Goal: Task Accomplishment & Management: Complete application form

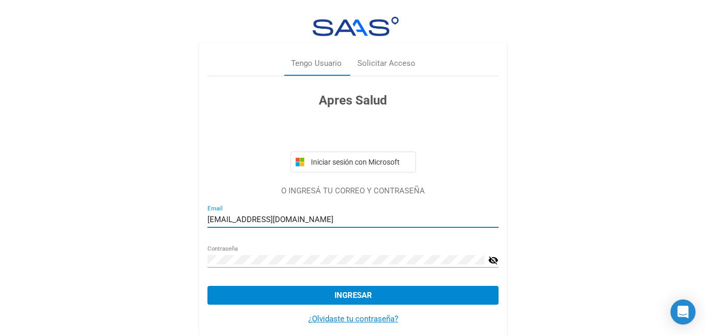
click at [327, 223] on input "[EMAIL_ADDRESS][DOMAIN_NAME]" at bounding box center [352, 219] width 291 height 9
type input "[EMAIL_ADDRESS][DOMAIN_NAME]"
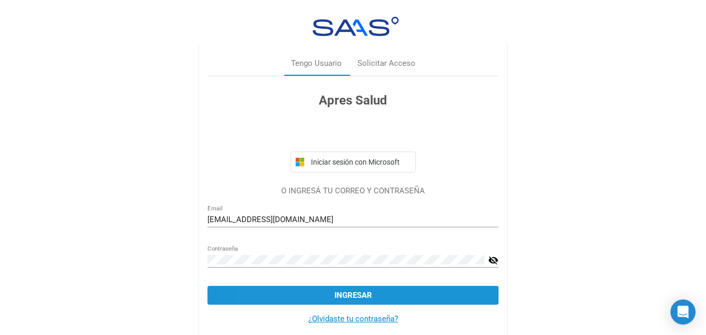
click at [301, 297] on button "Ingresar" at bounding box center [352, 295] width 291 height 19
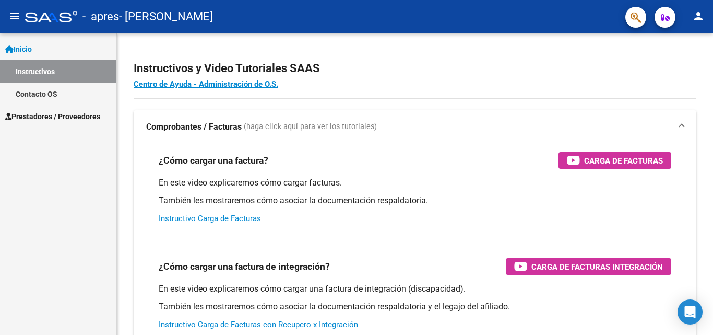
click at [49, 112] on span "Prestadores / Proveedores" at bounding box center [52, 116] width 95 height 11
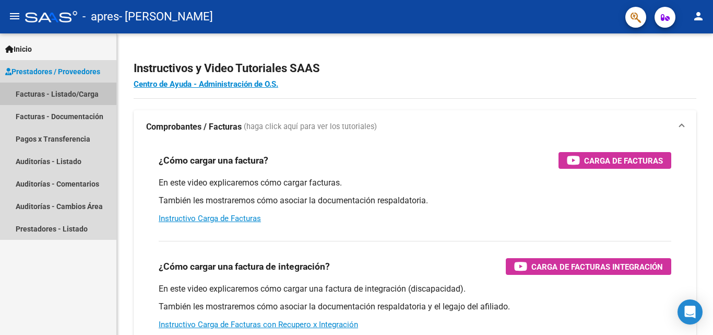
click at [65, 91] on link "Facturas - Listado/Carga" at bounding box center [58, 94] width 116 height 22
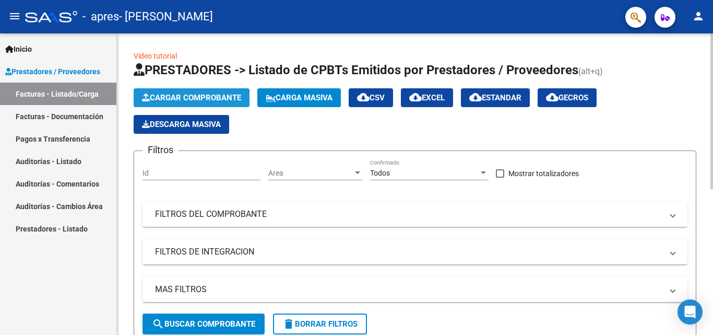
click at [197, 97] on span "Cargar Comprobante" at bounding box center [191, 97] width 99 height 9
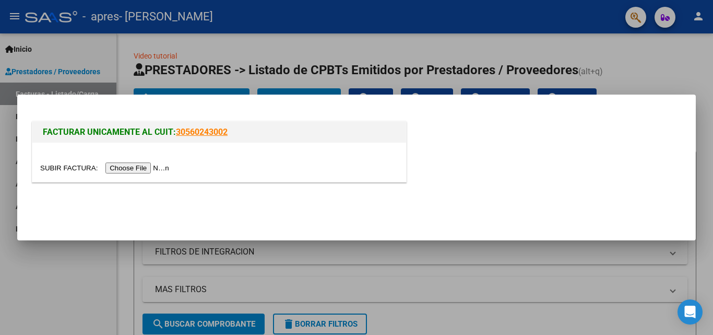
click at [153, 166] on input "file" at bounding box center [106, 167] width 132 height 11
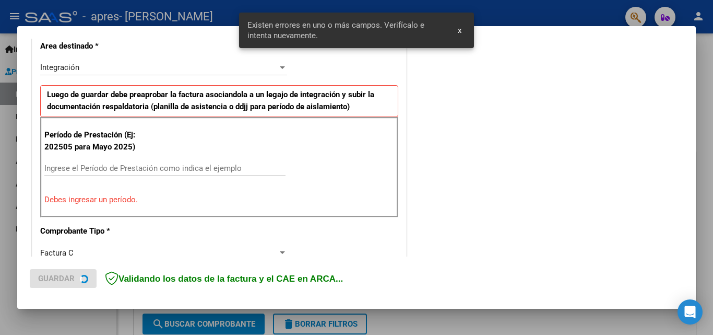
scroll to position [255, 0]
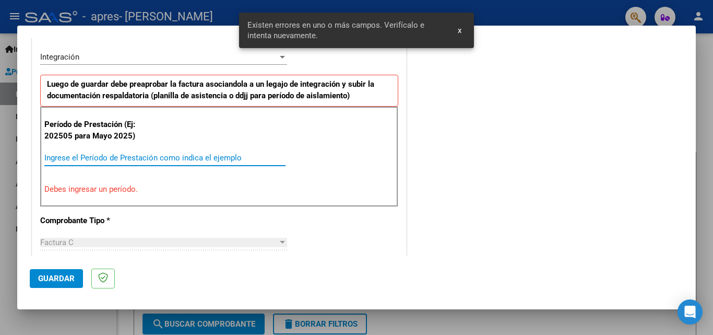
click at [153, 155] on input "Ingrese el Período de Prestación como indica el ejemplo" at bounding box center [164, 157] width 241 height 9
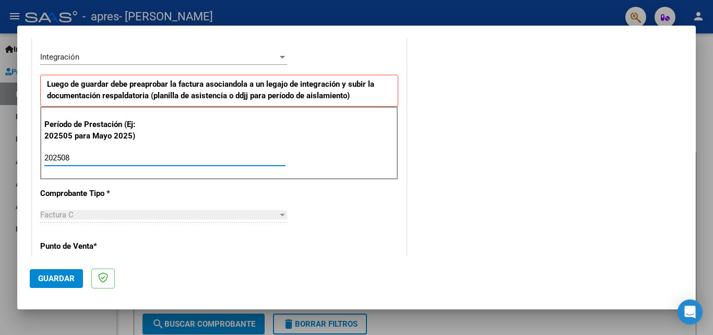
type input "202508"
click at [71, 273] on button "Guardar" at bounding box center [56, 278] width 53 height 19
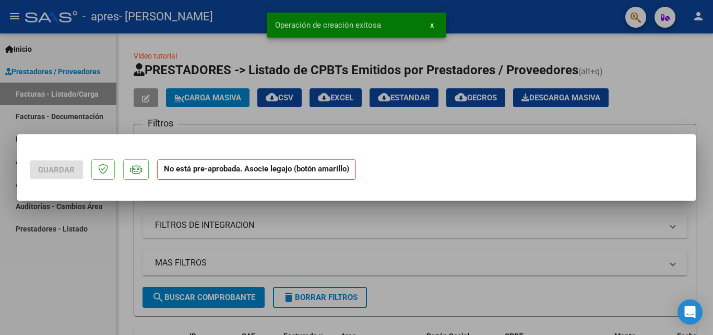
scroll to position [0, 0]
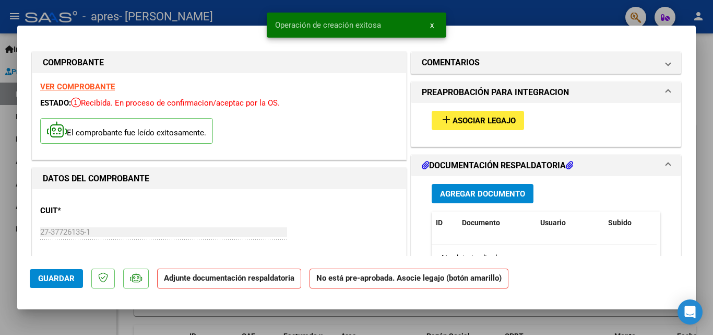
click at [483, 122] on span "Asociar Legajo" at bounding box center [484, 120] width 63 height 9
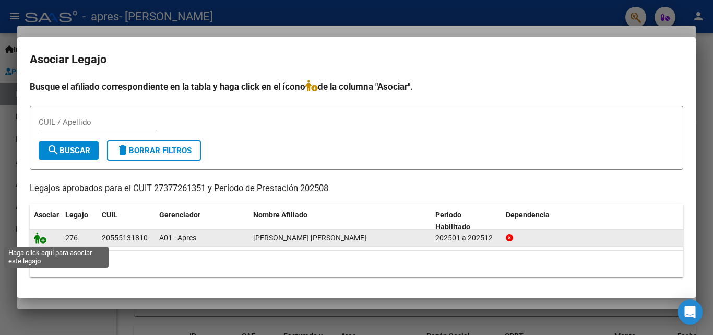
click at [39, 240] on icon at bounding box center [40, 237] width 13 height 11
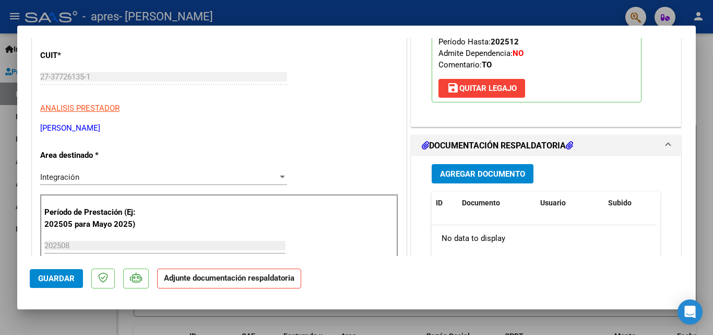
scroll to position [139, 0]
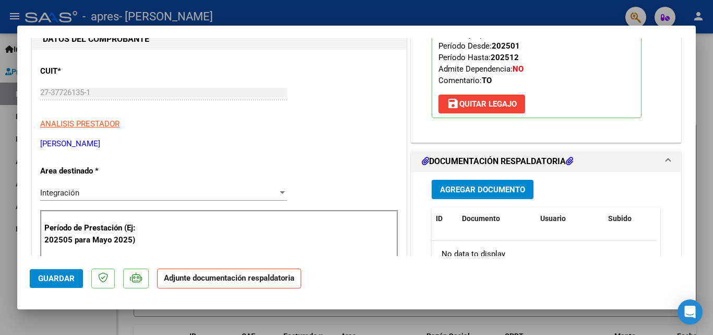
click at [477, 186] on span "Agregar Documento" at bounding box center [482, 189] width 85 height 9
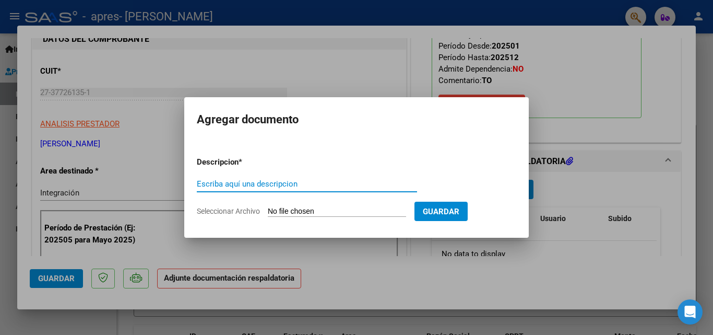
click at [294, 182] on input "Escriba aquí una descripcion" at bounding box center [307, 183] width 220 height 9
type input "planilla agosto"
click at [310, 208] on input "Seleccionar Archivo" at bounding box center [337, 212] width 138 height 10
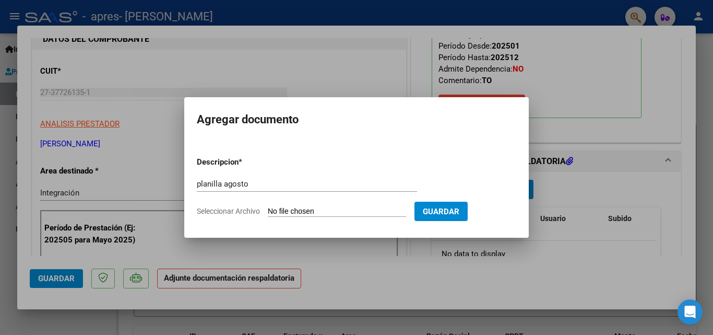
type input "C:\fakepath\[PERSON_NAME] to agosto.pdf"
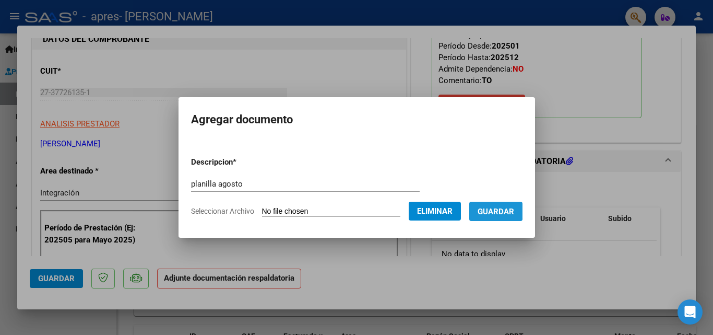
click at [490, 208] on span "Guardar" at bounding box center [496, 211] width 37 height 9
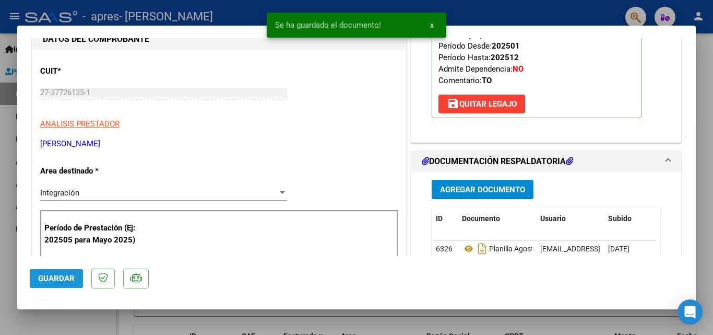
click at [49, 283] on button "Guardar" at bounding box center [56, 278] width 53 height 19
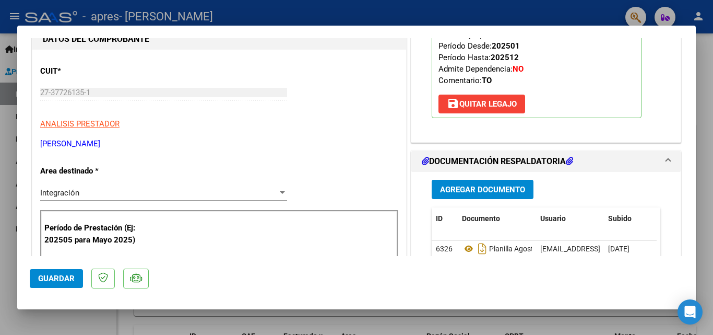
click at [50, 279] on span "Guardar" at bounding box center [56, 278] width 37 height 9
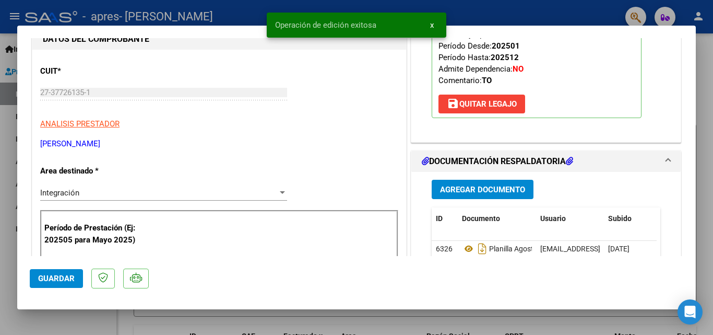
click at [432, 24] on span "x" at bounding box center [432, 24] width 4 height 9
